Goal: Information Seeking & Learning: Learn about a topic

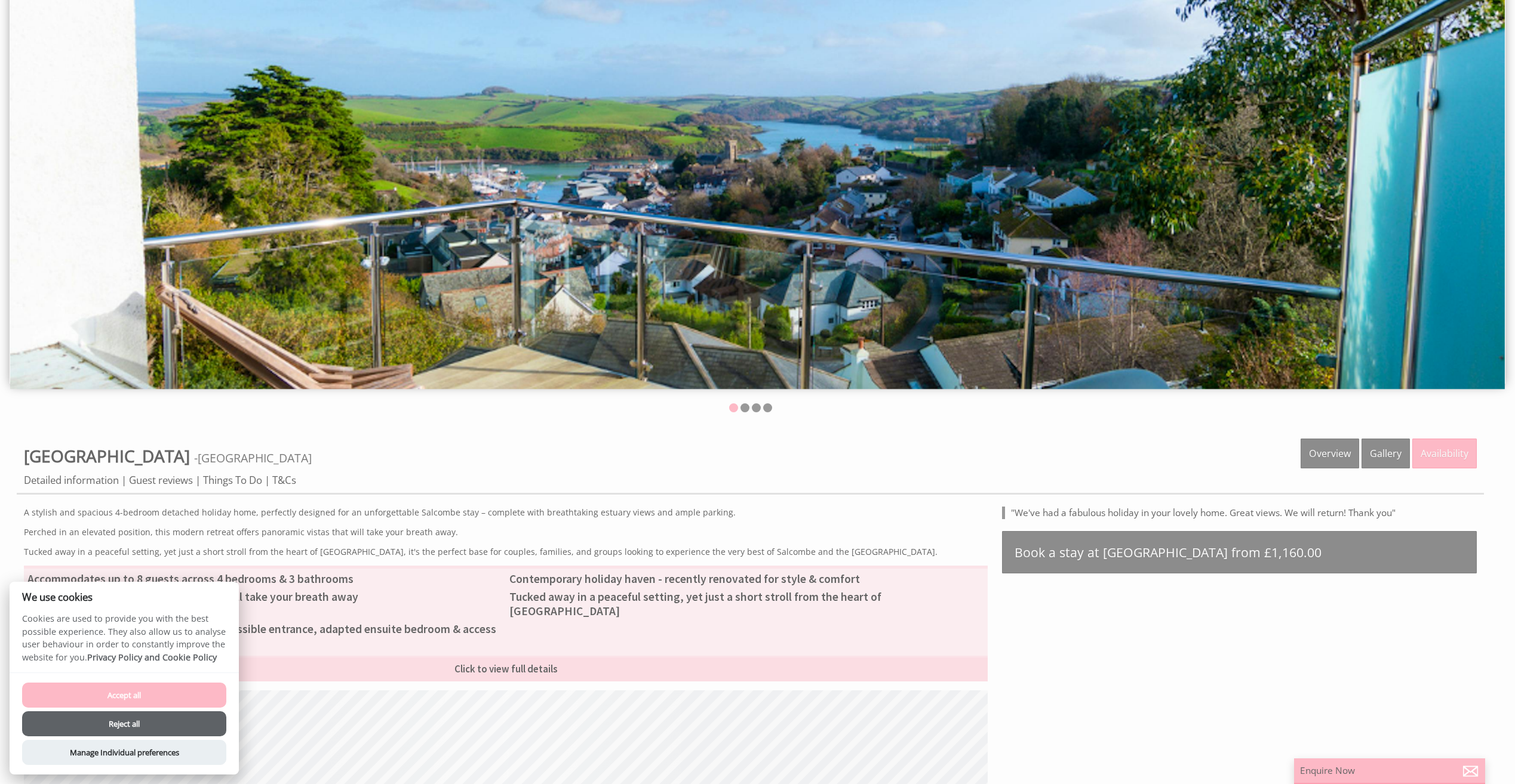
scroll to position [239, 0]
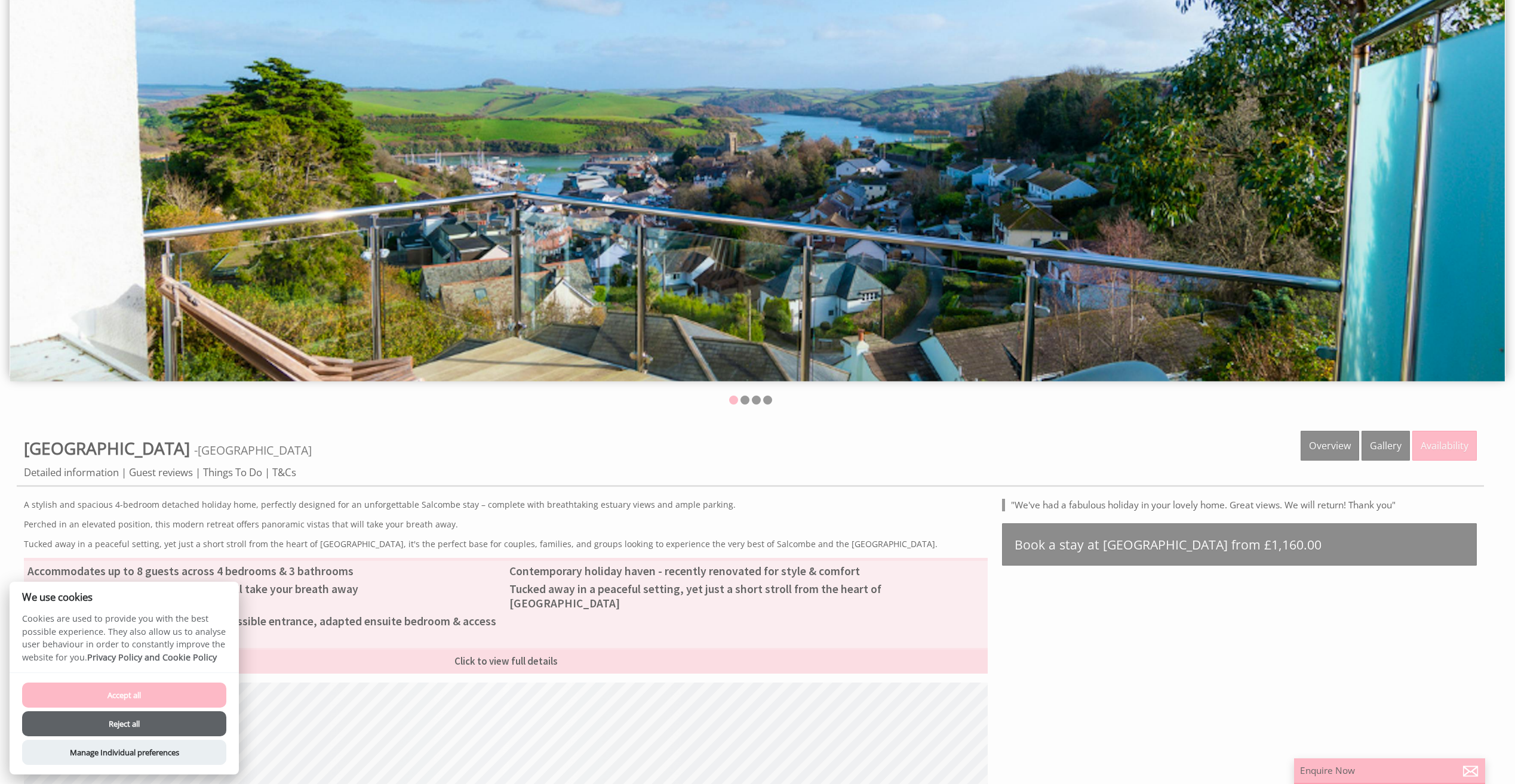
click at [121, 693] on button "Accept all" at bounding box center [124, 696] width 204 height 25
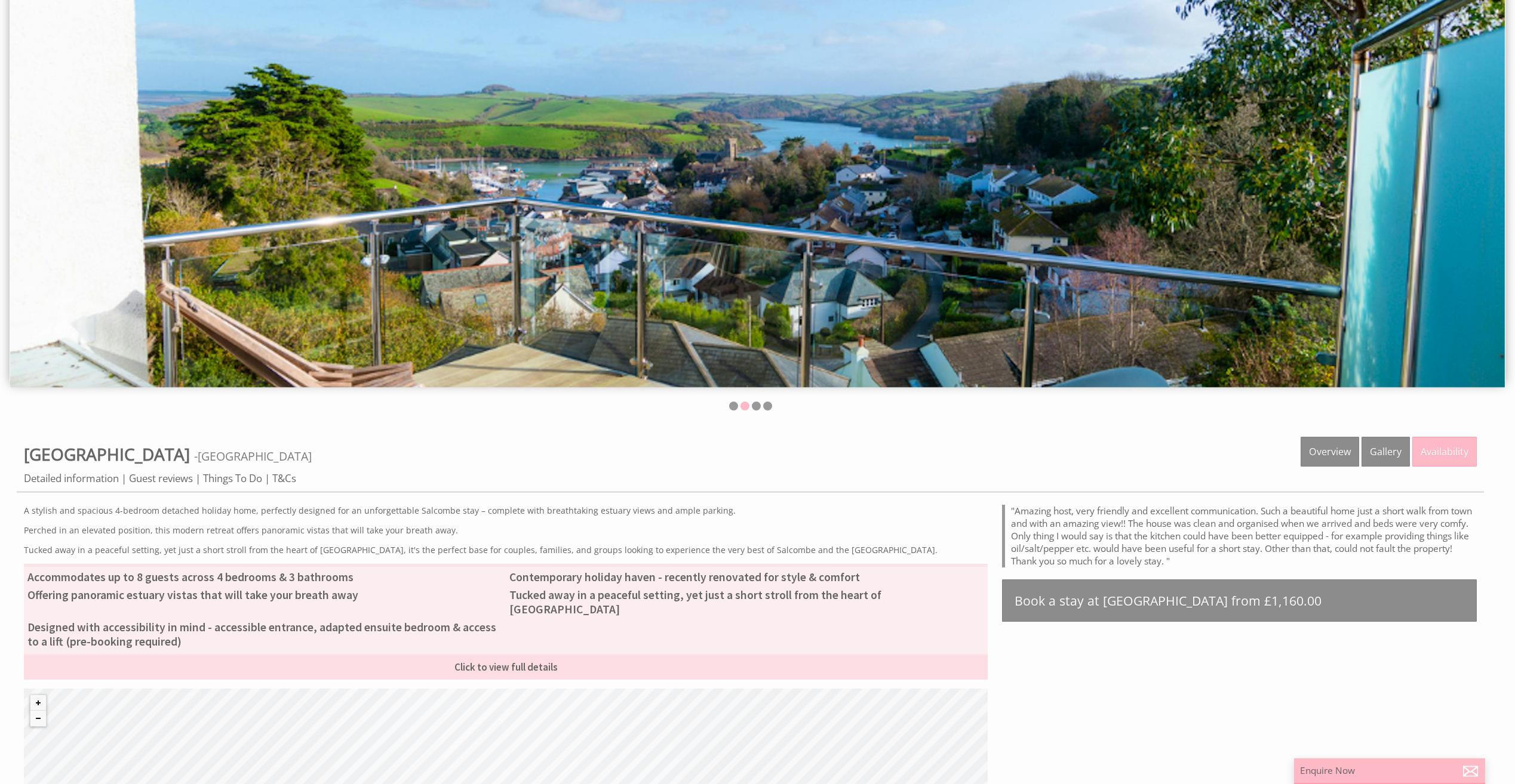
scroll to position [298, 0]
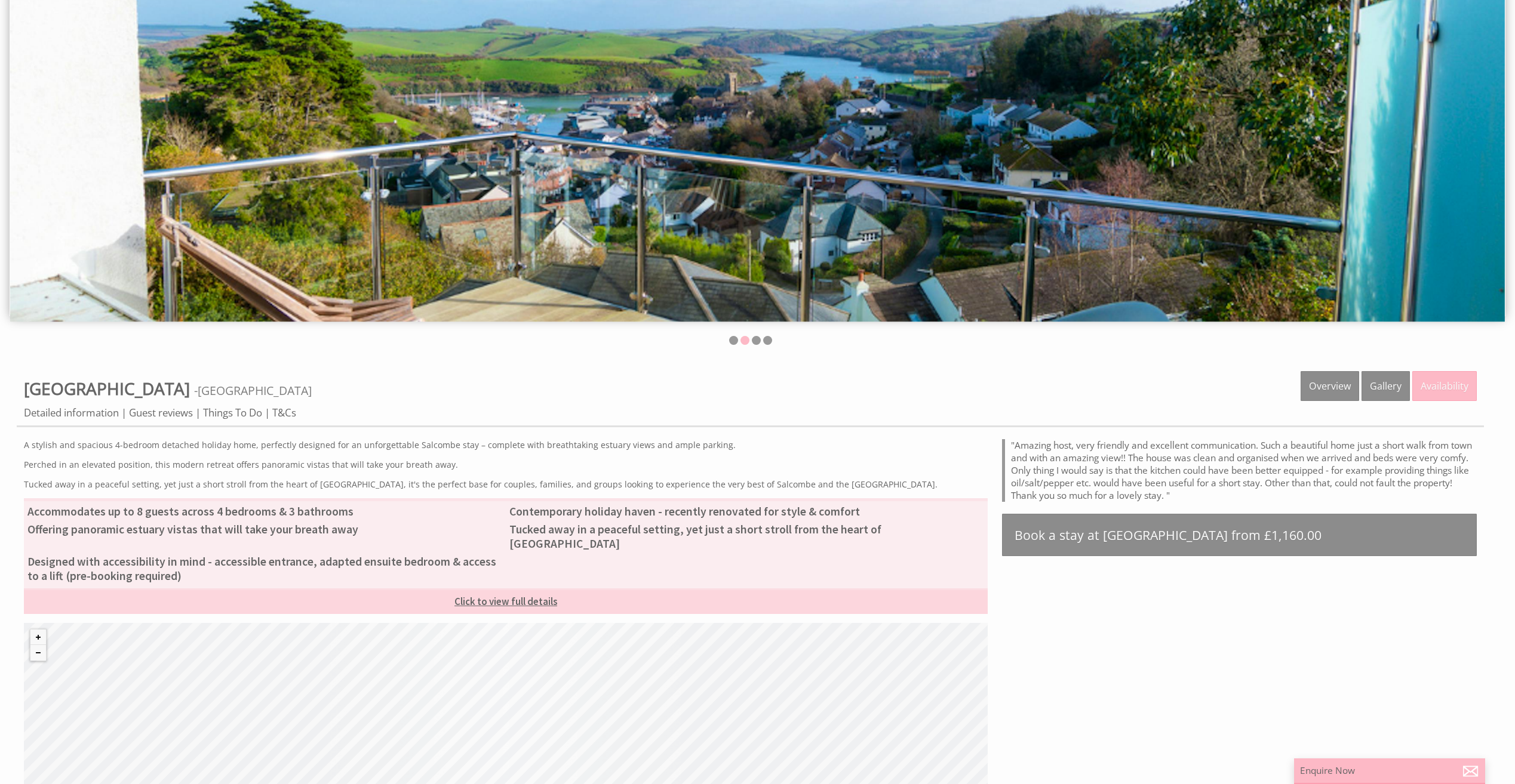
click at [498, 588] on link "Click to view full details" at bounding box center [506, 601] width 964 height 25
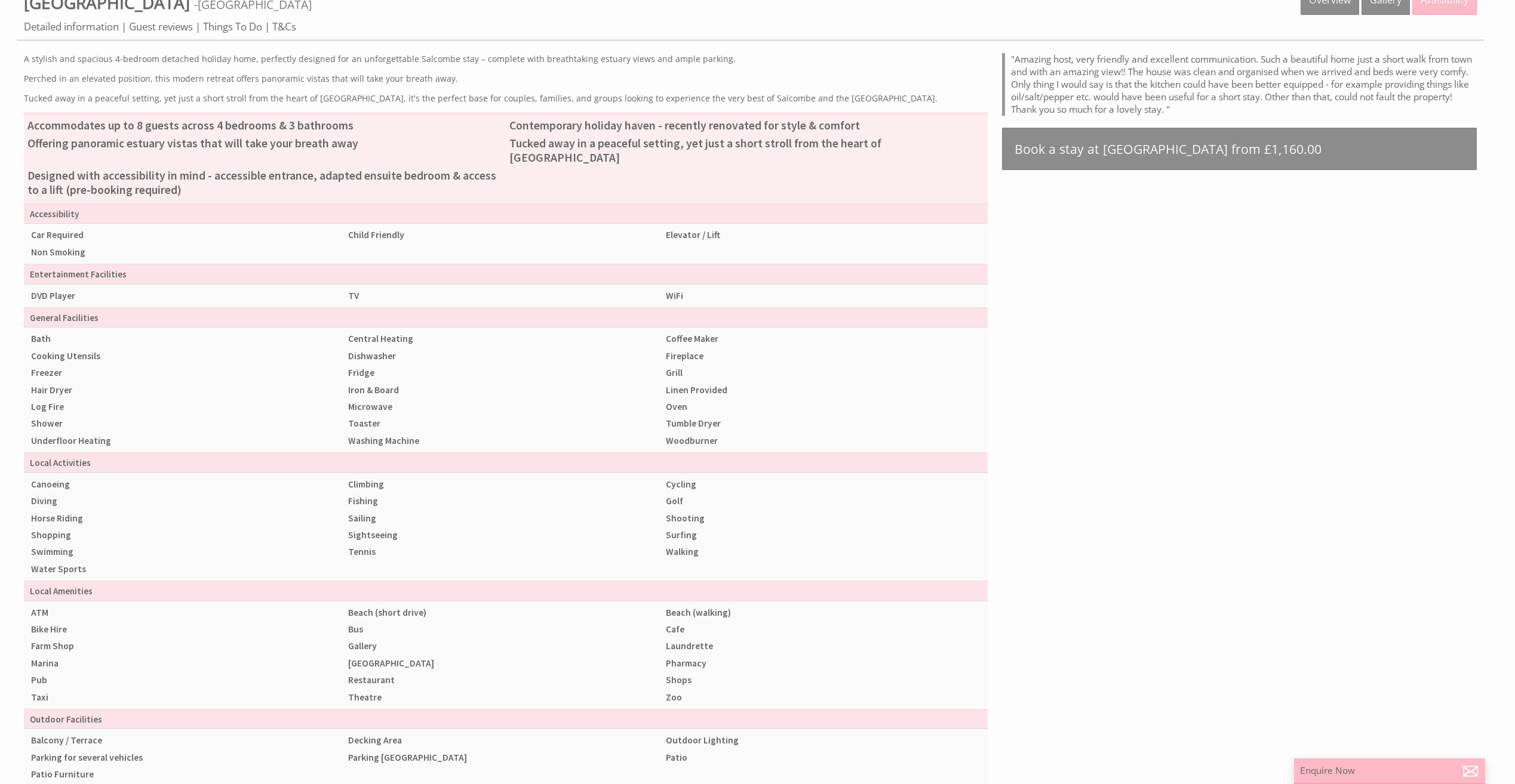
scroll to position [386, 0]
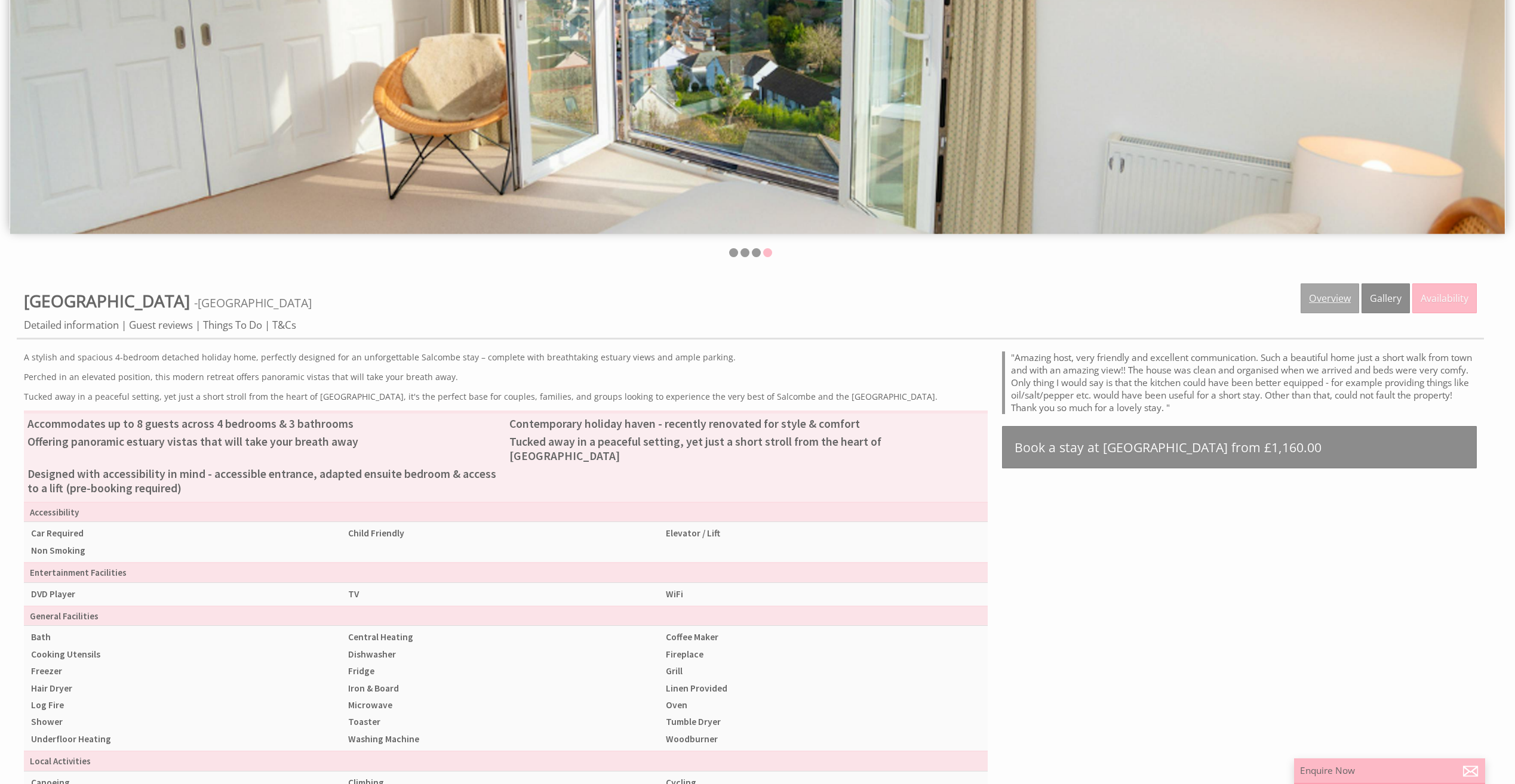
click at [1336, 309] on link "Overview" at bounding box center [1330, 299] width 59 height 30
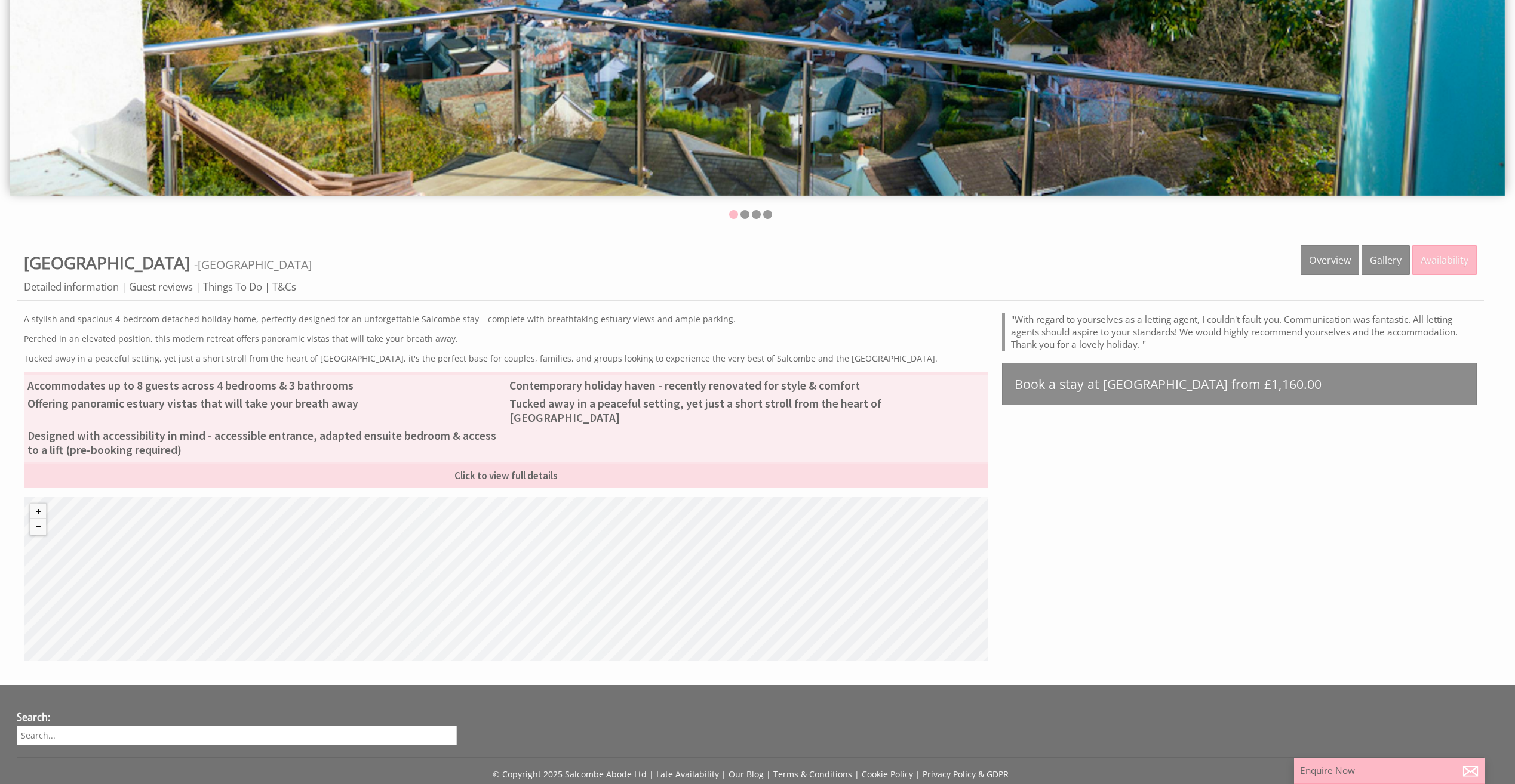
scroll to position [514, 0]
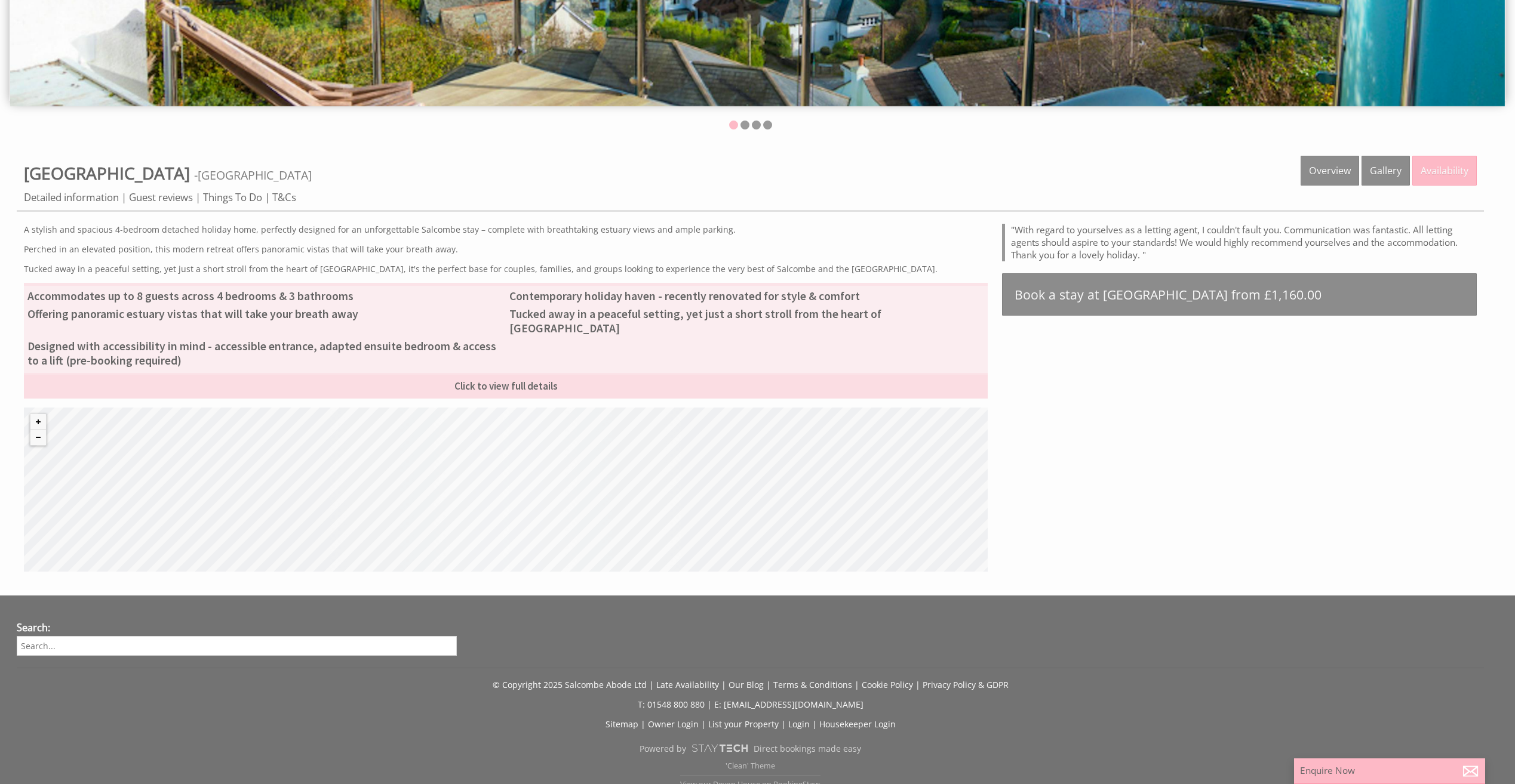
click at [507, 552] on div "© MapTiler © OpenStreetMap contributors" at bounding box center [506, 490] width 964 height 164
click at [503, 528] on div "© MapTiler © OpenStreetMap contributors" at bounding box center [506, 490] width 964 height 164
click at [31, 414] on button "Zoom in" at bounding box center [38, 422] width 16 height 16
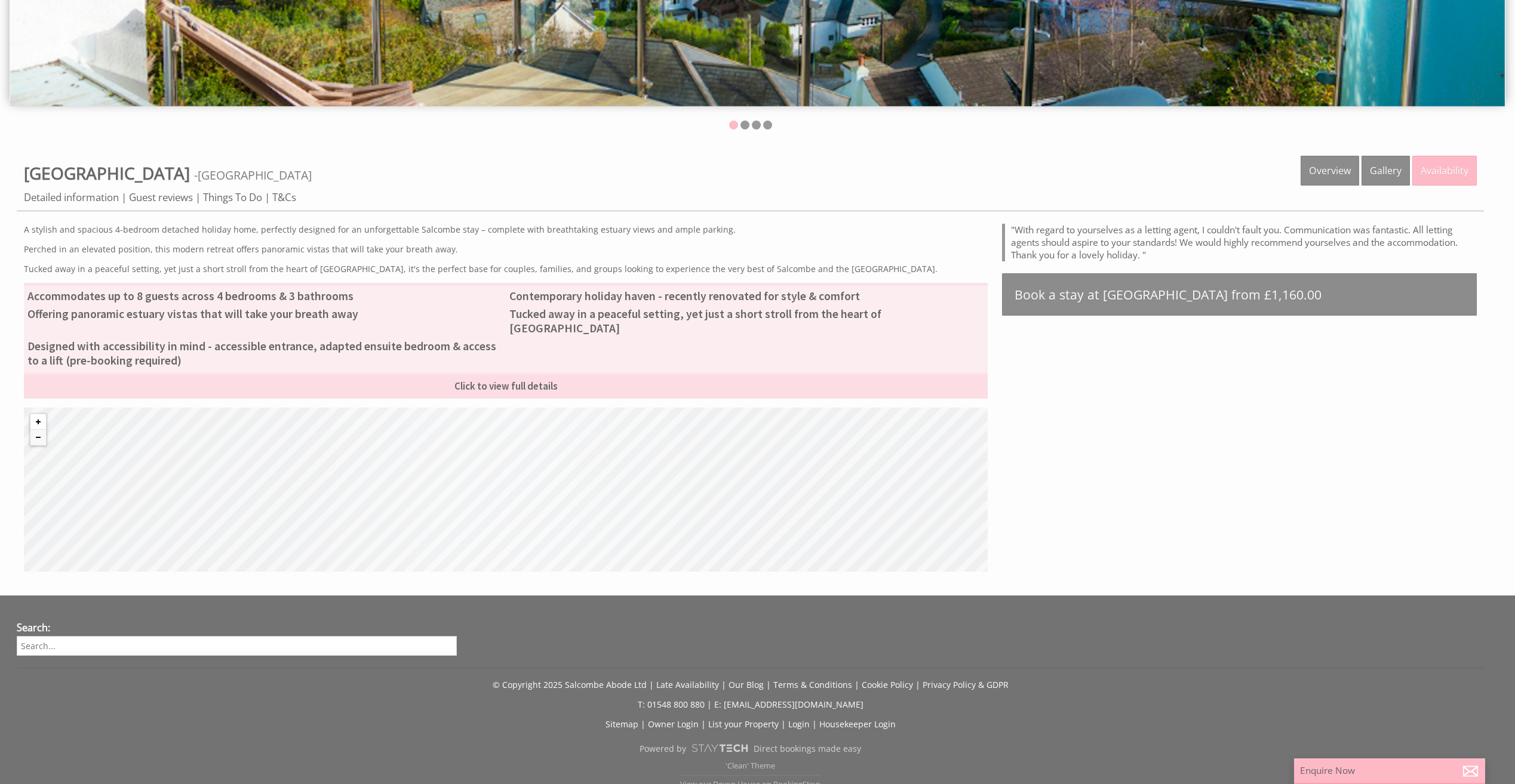
click at [31, 414] on button "Zoom in" at bounding box center [38, 422] width 16 height 16
click at [30, 414] on button "Zoom in" at bounding box center [38, 422] width 16 height 16
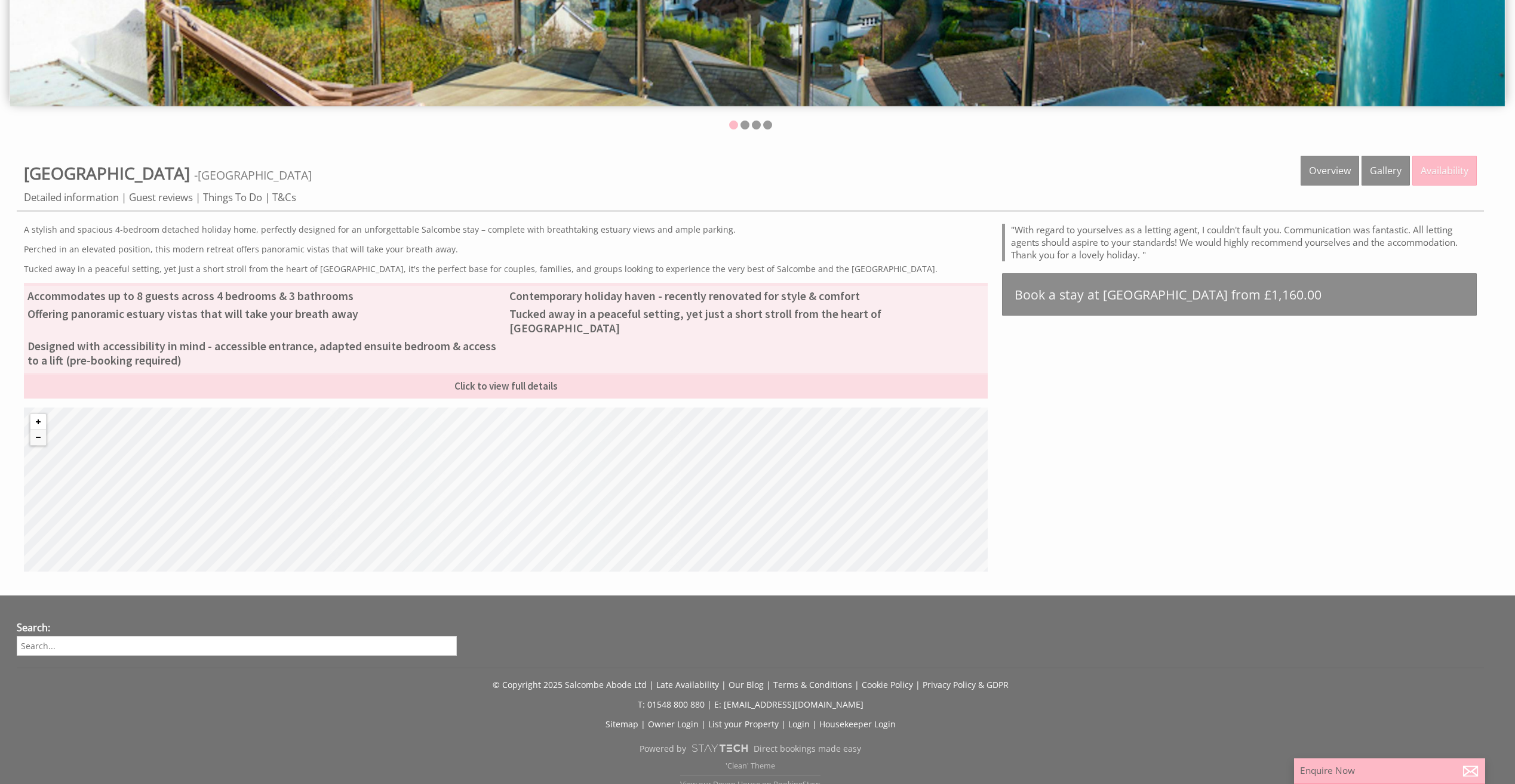
click at [30, 414] on button "Zoom in" at bounding box center [38, 422] width 16 height 16
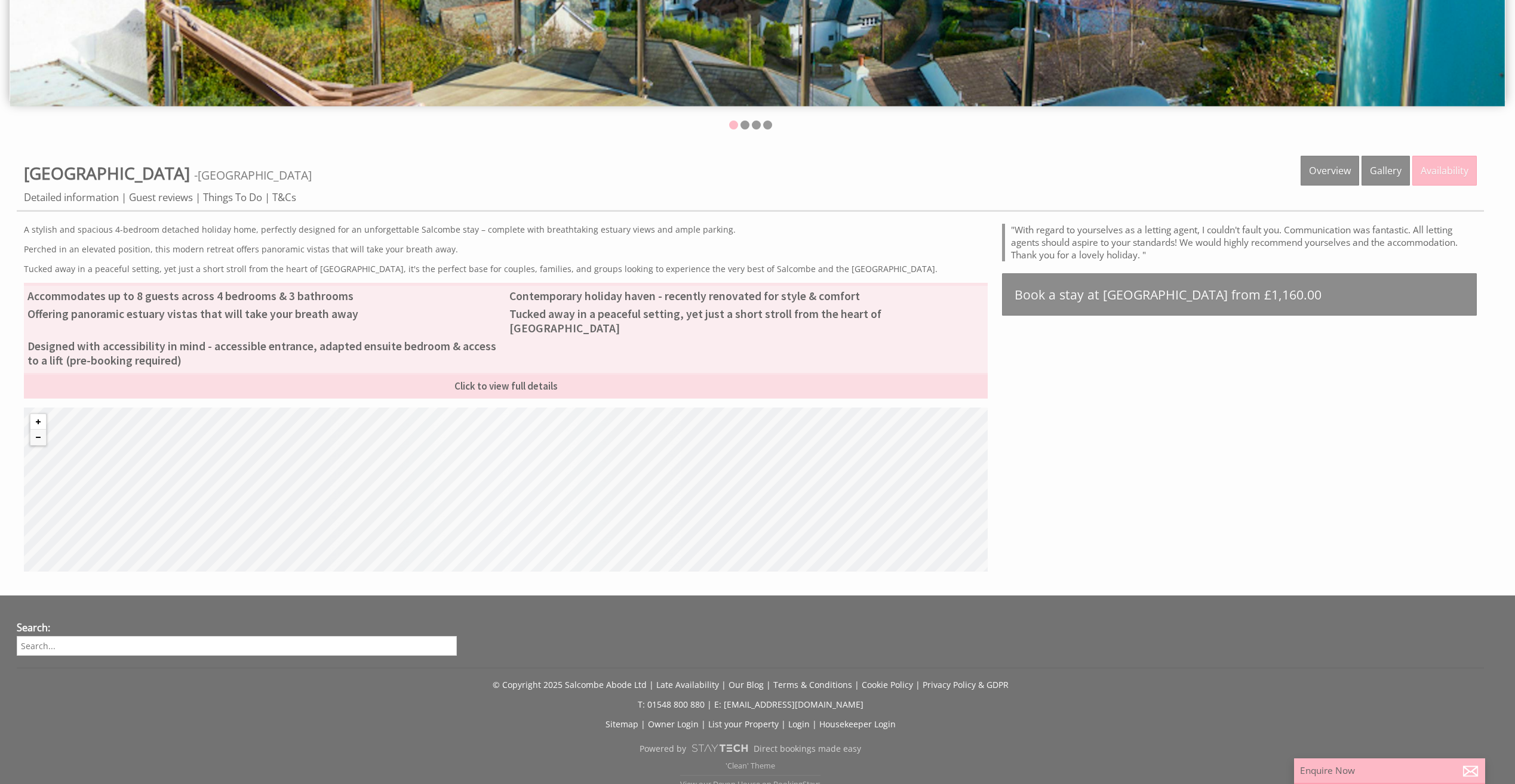
click at [30, 414] on button "Zoom in" at bounding box center [38, 422] width 16 height 16
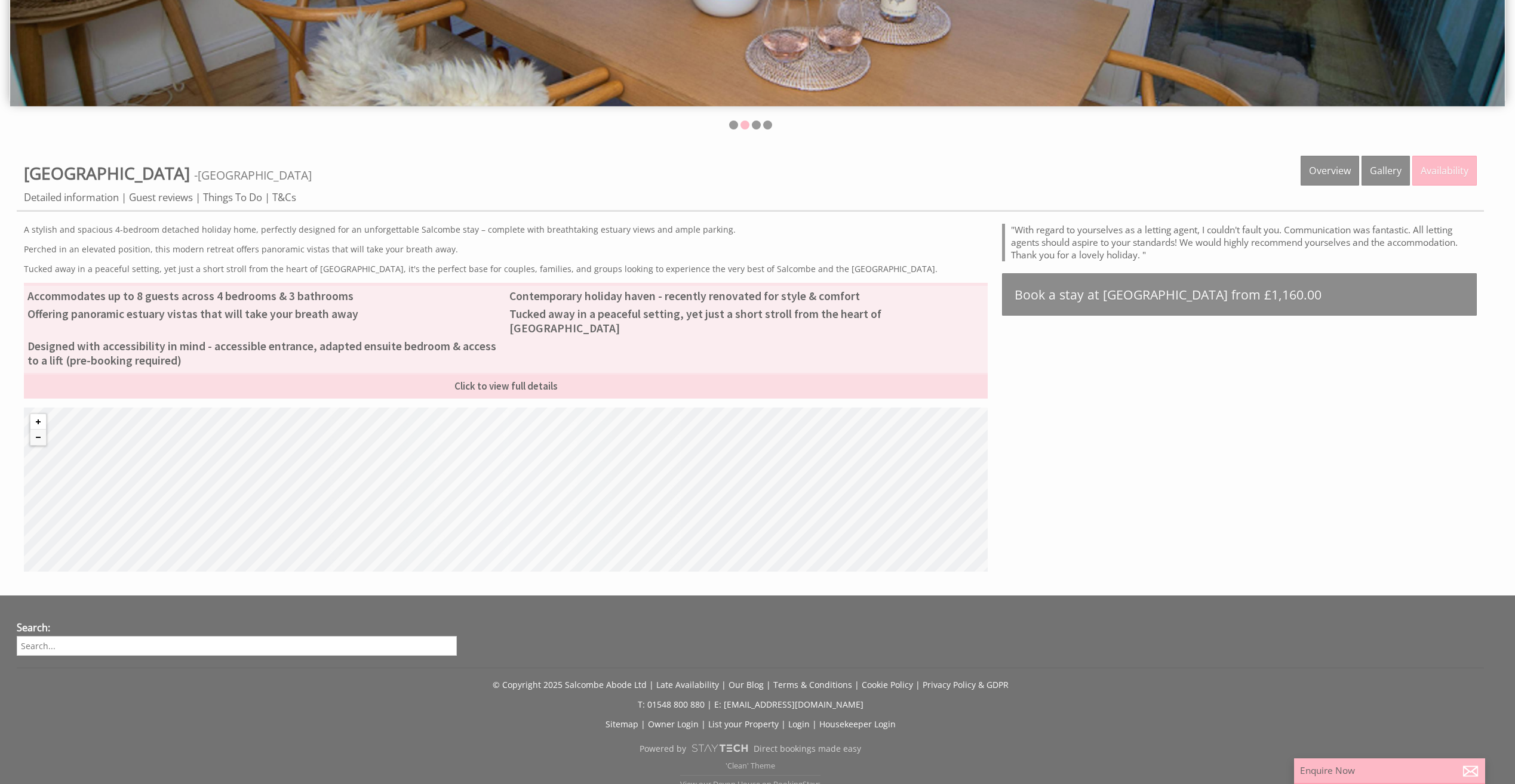
click at [30, 414] on button "Zoom in" at bounding box center [38, 422] width 16 height 16
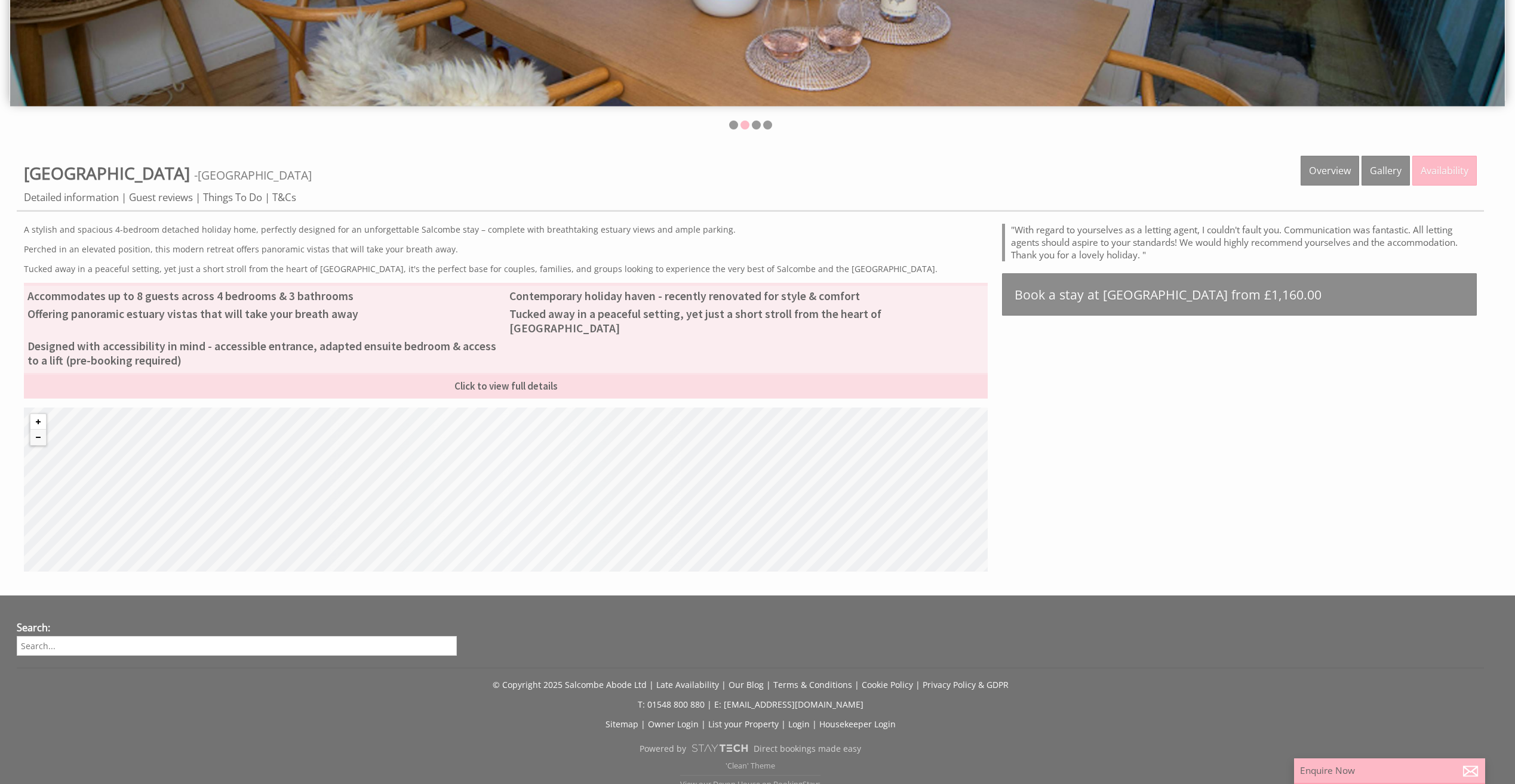
click at [30, 414] on button "Zoom in" at bounding box center [38, 422] width 16 height 16
